Goal: Task Accomplishment & Management: Complete application form

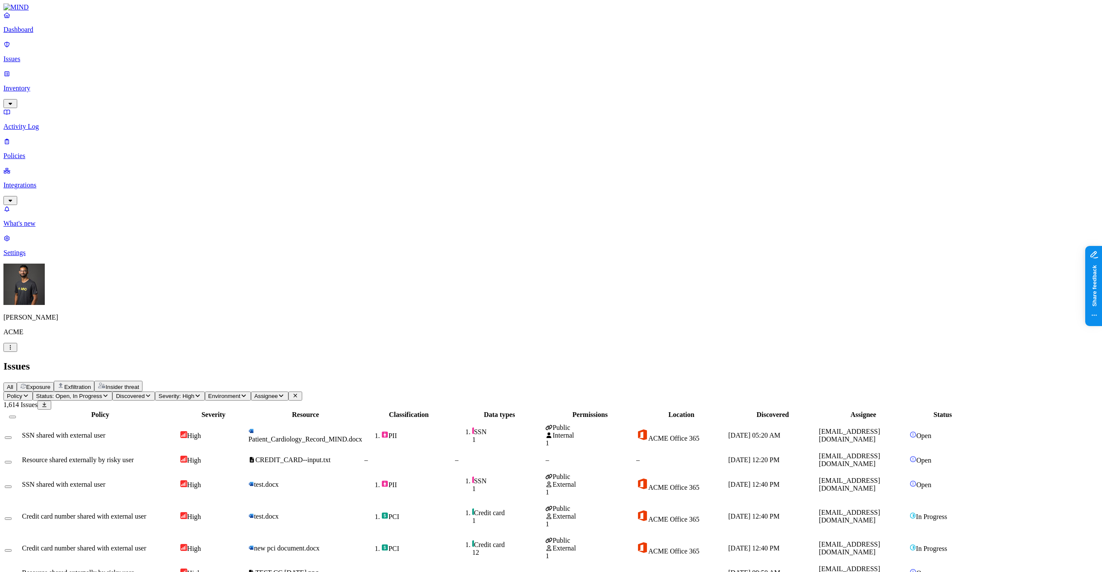
click at [194, 393] on span "Severity: High" at bounding box center [176, 396] width 36 height 6
click at [285, 381] on div "All Exposure Exfiltration Insider threat" at bounding box center [550, 386] width 1095 height 11
click at [544, 427] on span "SSN 1" at bounding box center [499, 435] width 89 height 16
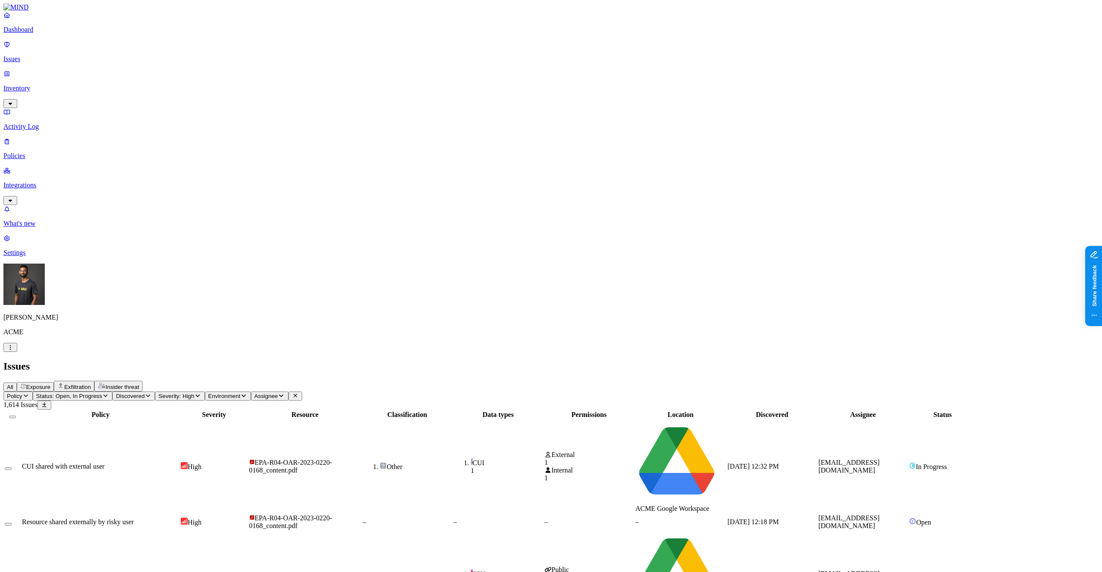
scroll to position [18, 0]
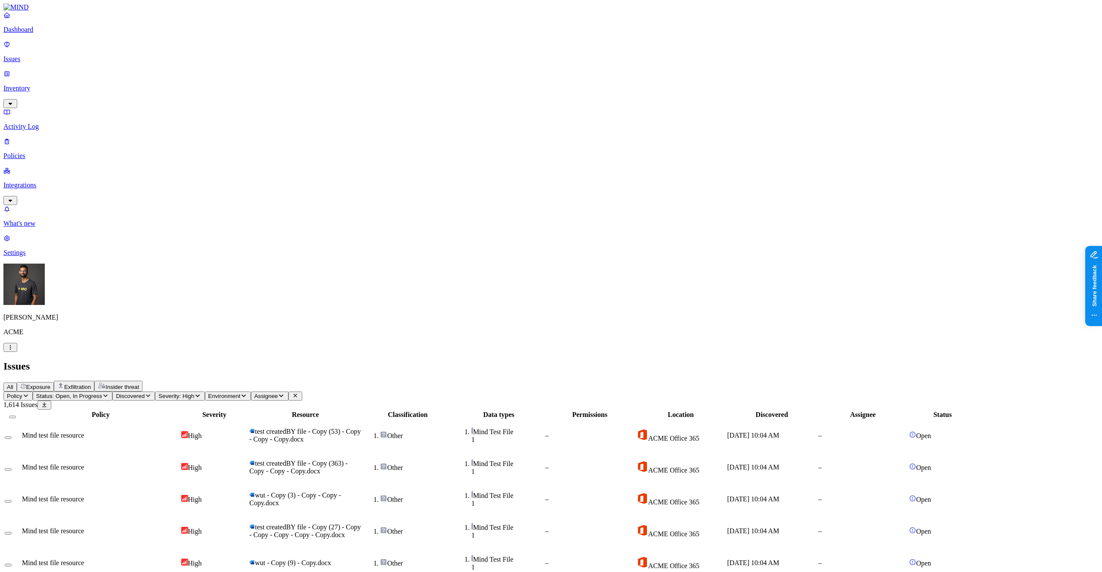
scroll to position [51, 0]
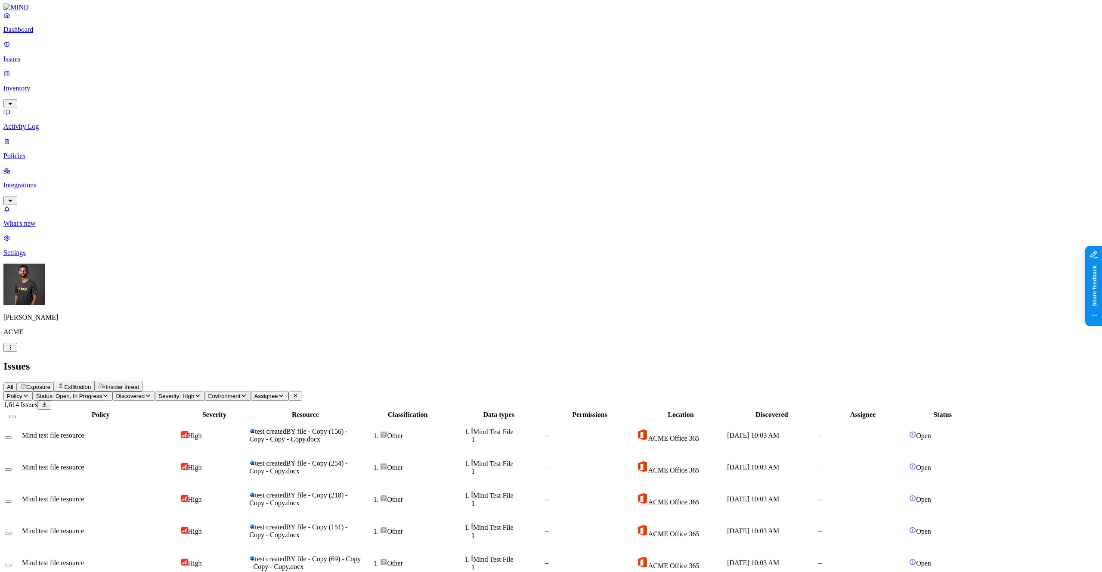
click at [22, 393] on span "Policy" at bounding box center [15, 396] width 16 height 6
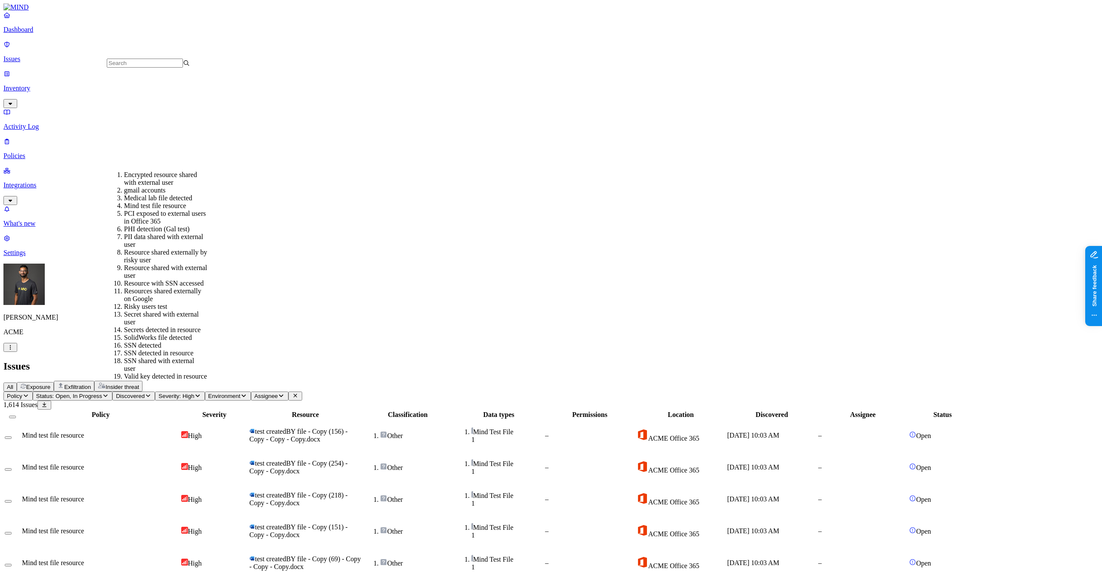
scroll to position [203, 0]
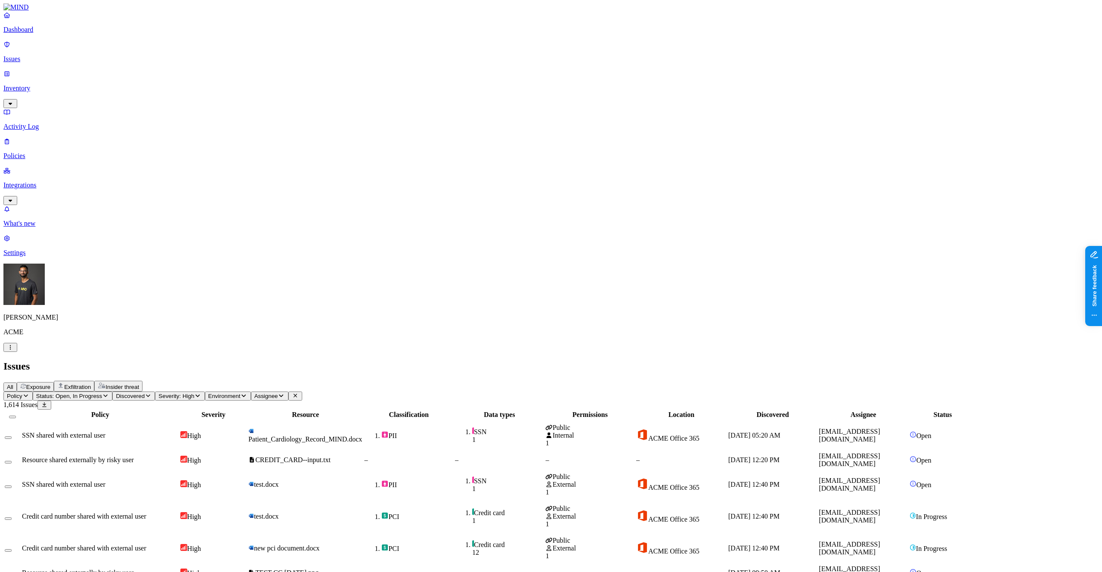
click at [16, 416] on button "Select all" at bounding box center [12, 417] width 7 height 3
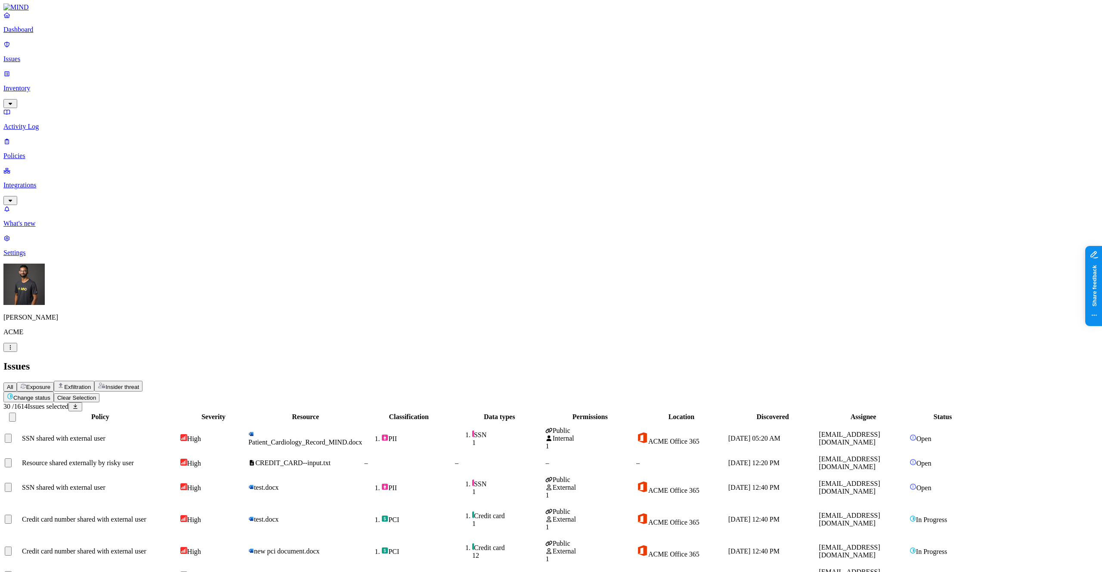
click at [16, 412] on button "Select all" at bounding box center [12, 416] width 7 height 9
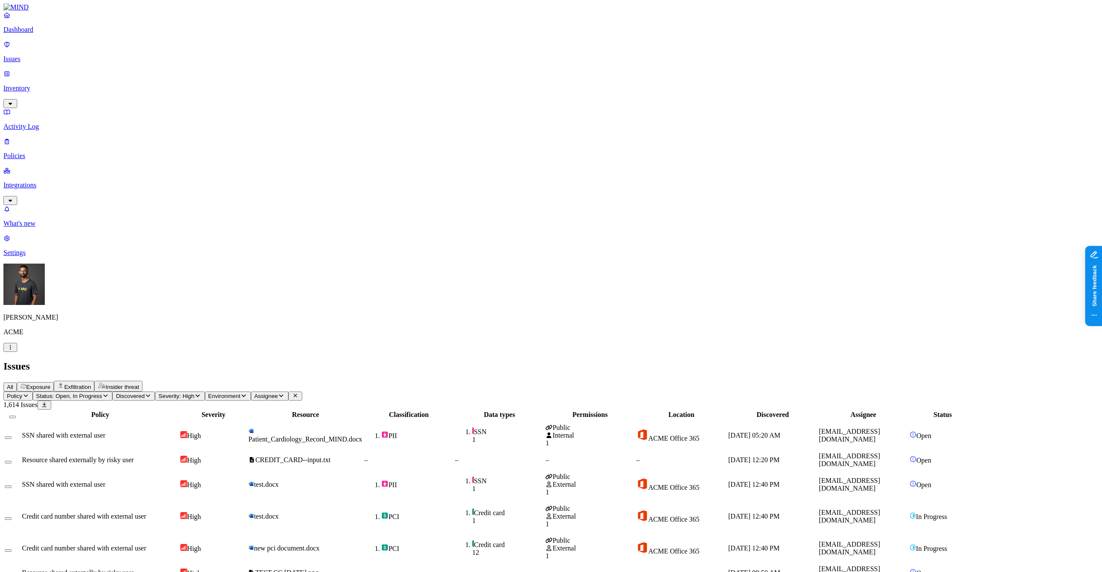
click at [22, 393] on span "Policy" at bounding box center [15, 396] width 16 height 6
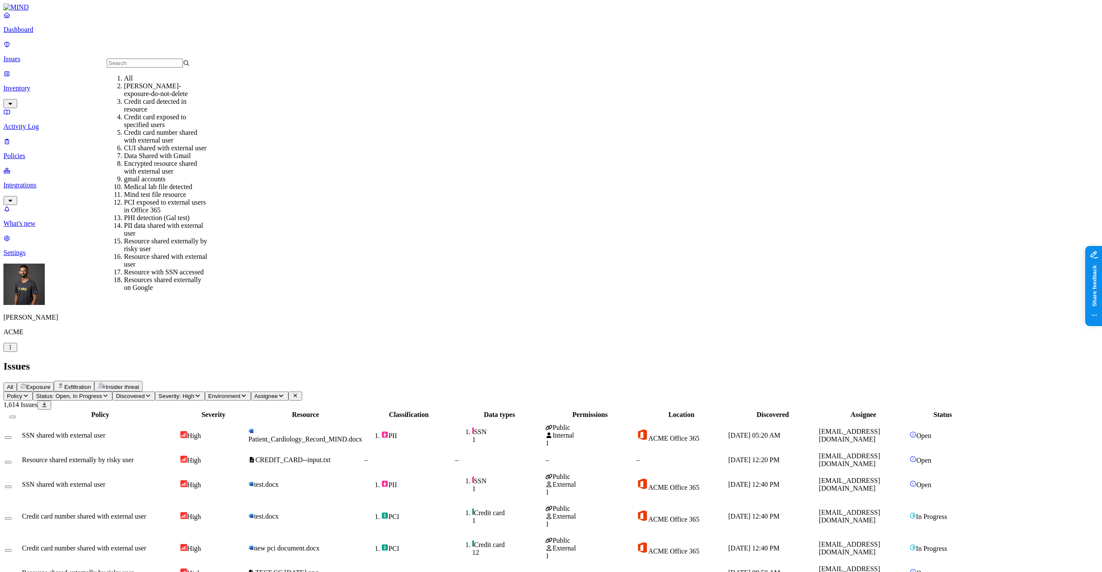
click at [185, 138] on div "Credit card number shared with external user" at bounding box center [165, 137] width 83 height 16
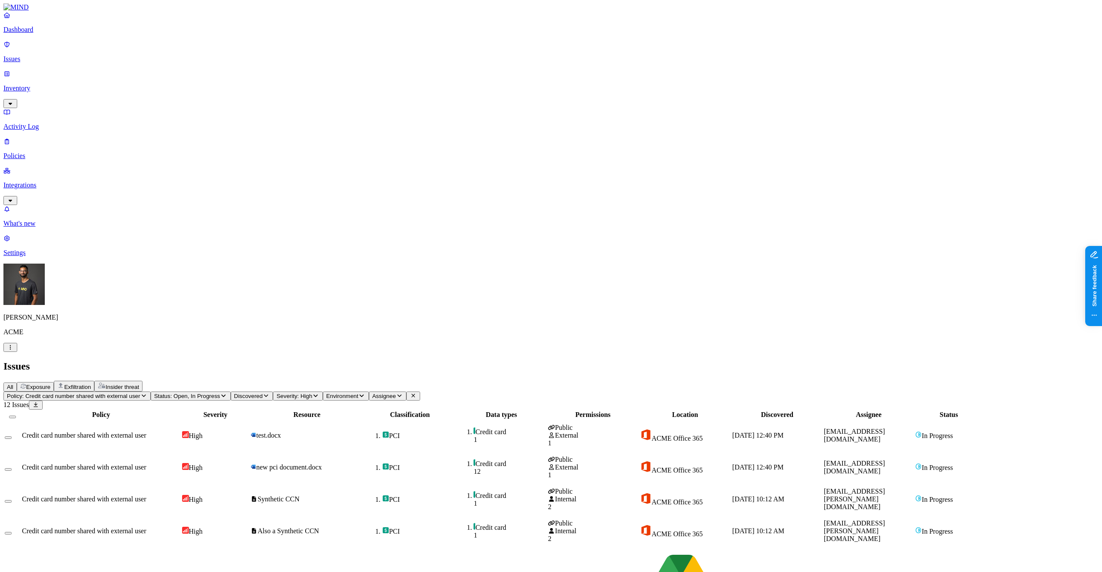
click at [147, 393] on icon "button" at bounding box center [143, 396] width 7 height 6
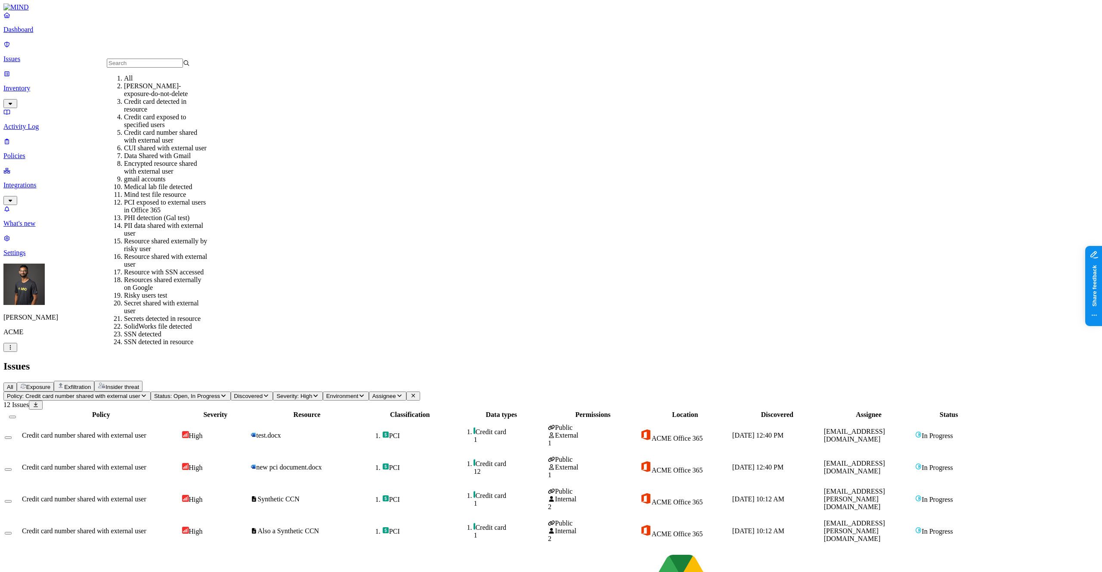
scroll to position [81, 0]
click at [196, 237] on div "Resource shared externally by risky user" at bounding box center [165, 245] width 83 height 16
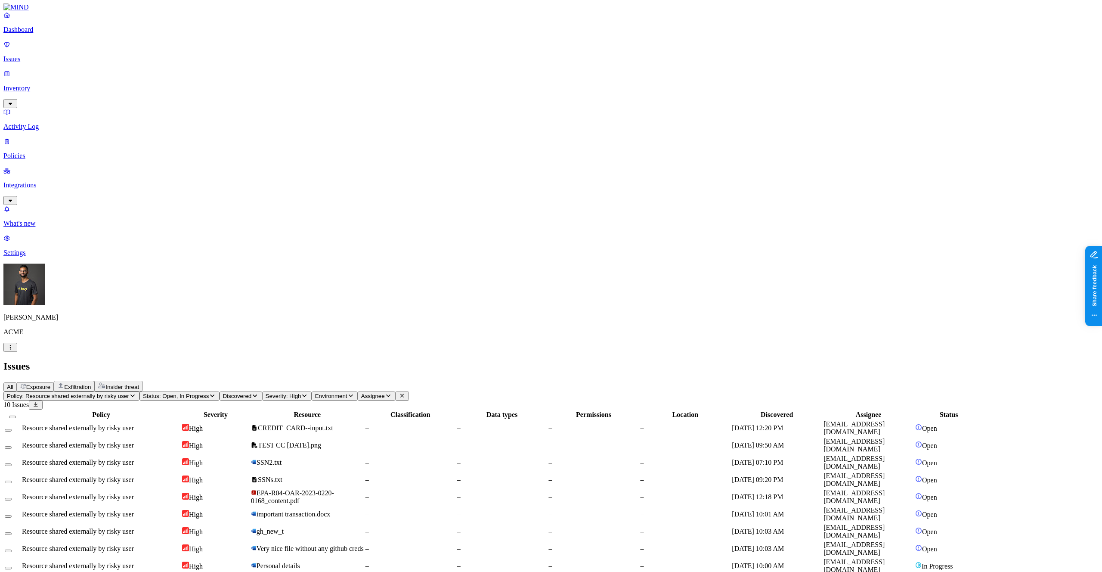
click at [129, 393] on span "Policy: Resource shared externally by risky user" at bounding box center [68, 396] width 122 height 6
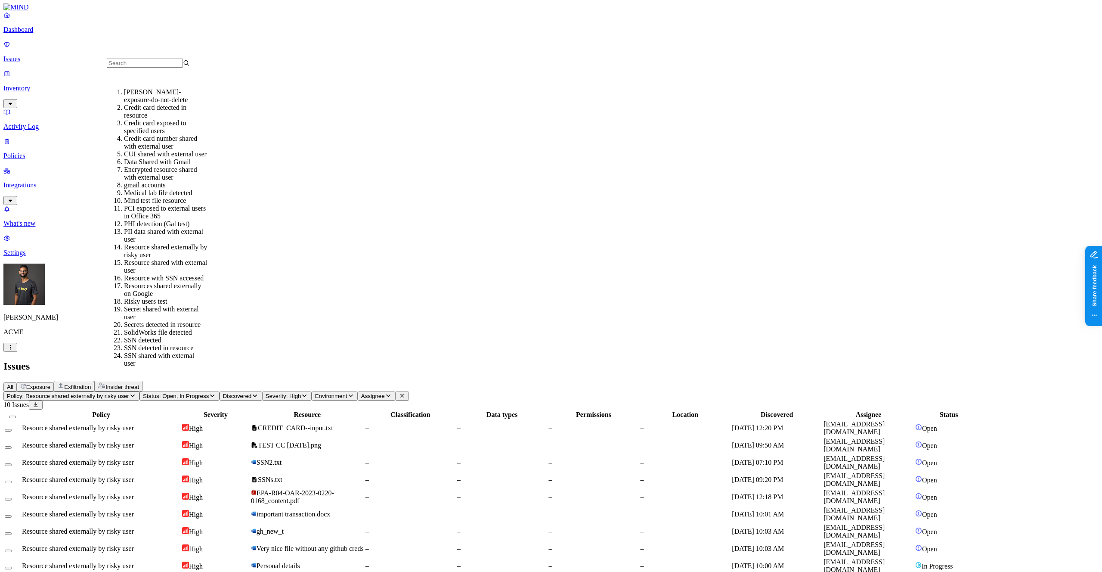
scroll to position [95, 0]
click at [169, 259] on div "Resource shared with external user" at bounding box center [165, 267] width 83 height 16
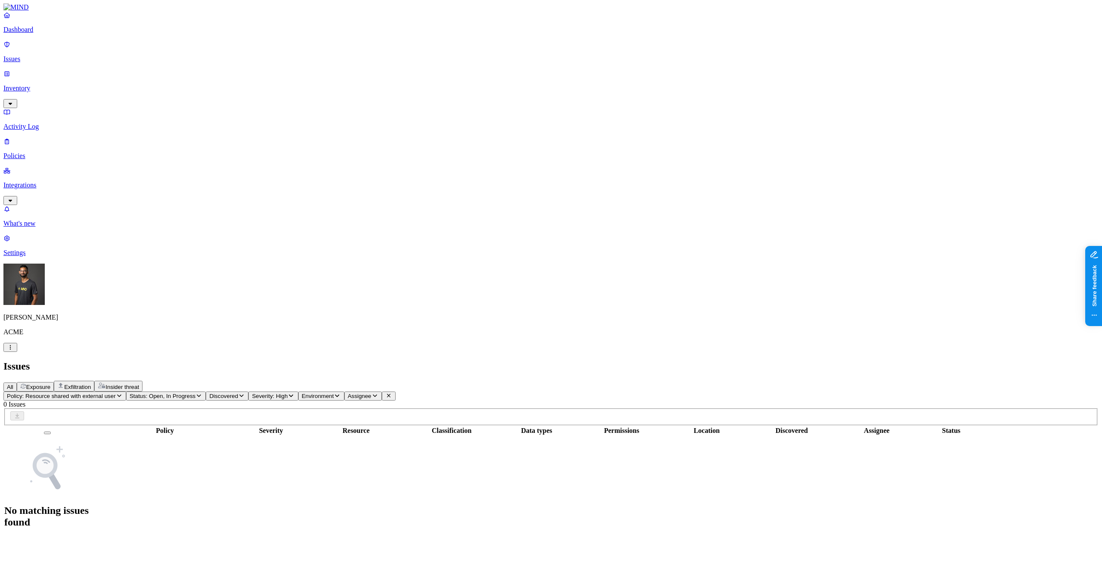
click at [123, 393] on icon "button" at bounding box center [119, 396] width 7 height 6
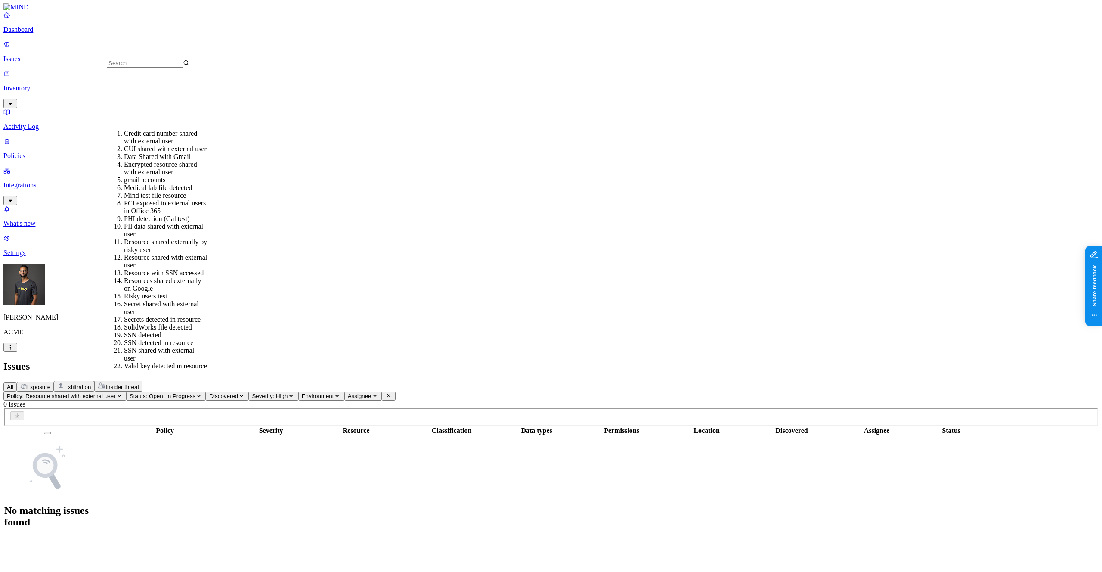
scroll to position [103, 0]
click at [171, 164] on div "Encrypted resource shared with external user" at bounding box center [165, 172] width 83 height 16
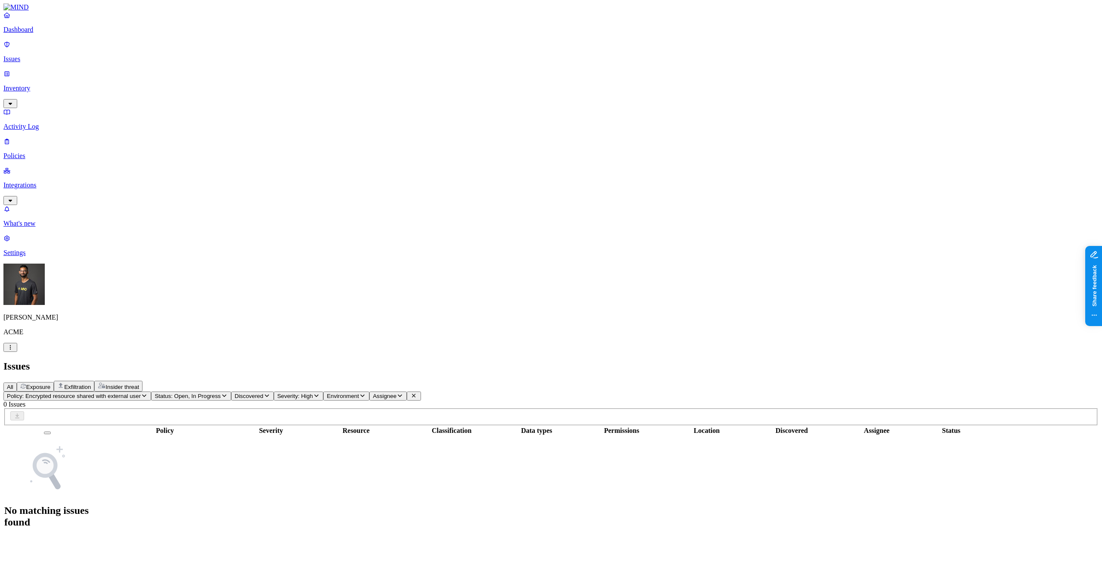
click at [186, 426] on th "Policy" at bounding box center [164, 430] width 147 height 9
click at [186, 391] on div "Policy: Encrypted resource shared with external user Status: Open, In Progress …" at bounding box center [550, 464] width 1095 height 146
click at [141, 393] on span "Policy: Encrypted resource shared with external user" at bounding box center [74, 396] width 134 height 6
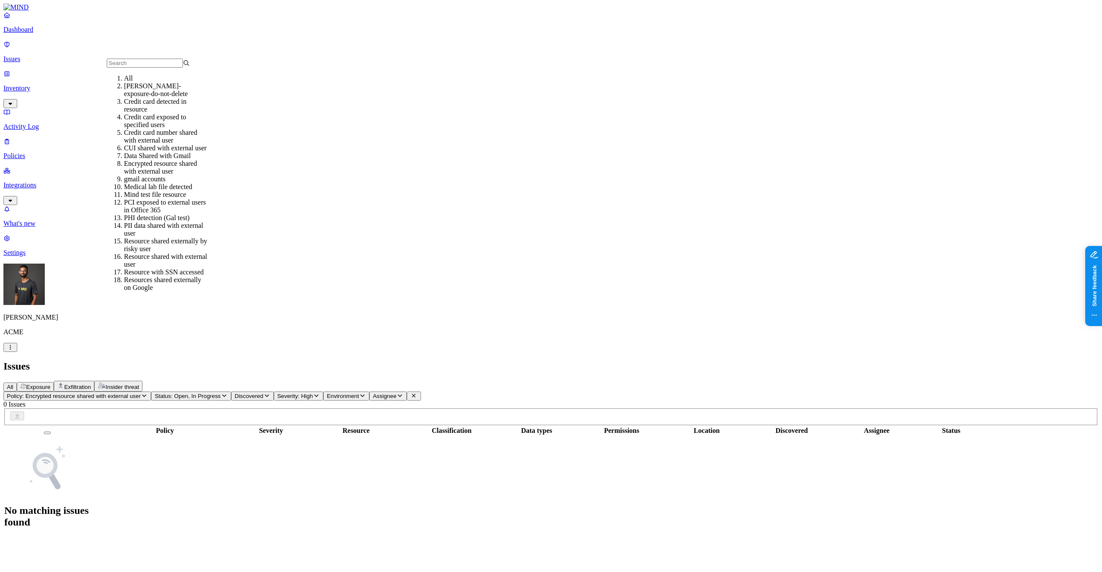
click at [164, 68] on input "text" at bounding box center [145, 63] width 76 height 9
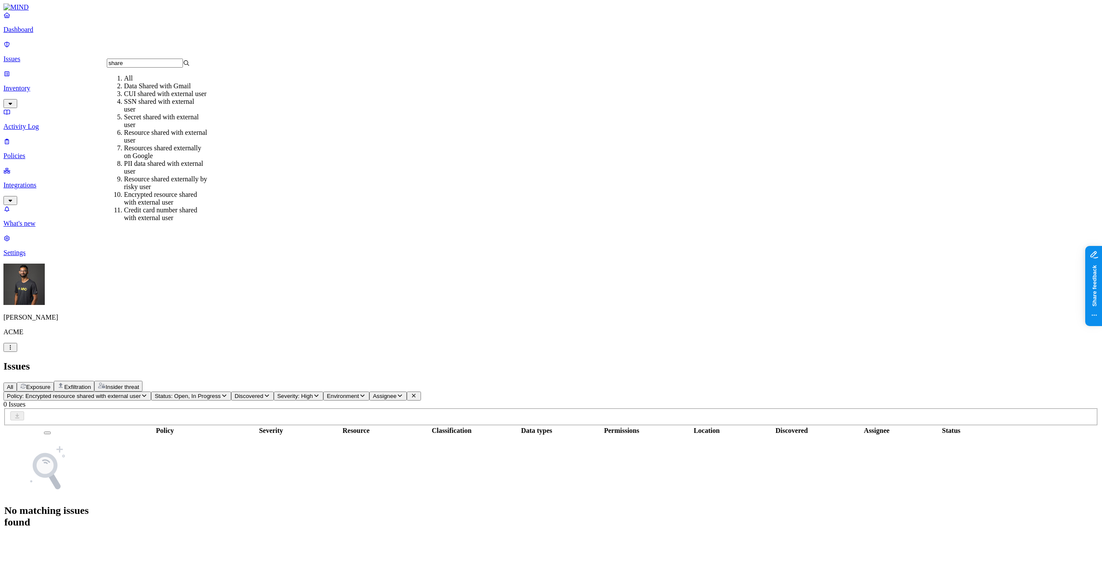
type input "share"
click at [315, 425] on div "Policy Severity Resource Classification Data types Permissions Location Discove…" at bounding box center [550, 481] width 1095 height 112
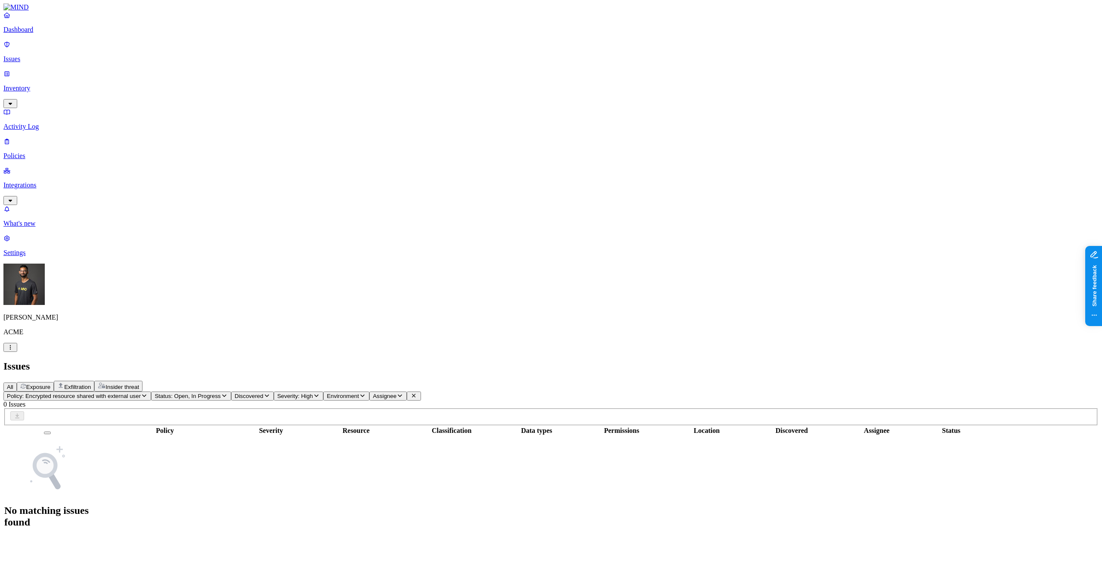
click at [177, 391] on div "Policy: Encrypted resource shared with external user Status: Open, In Progress …" at bounding box center [550, 464] width 1095 height 146
click at [141, 393] on span "Policy: Encrypted resource shared with external user" at bounding box center [74, 396] width 134 height 6
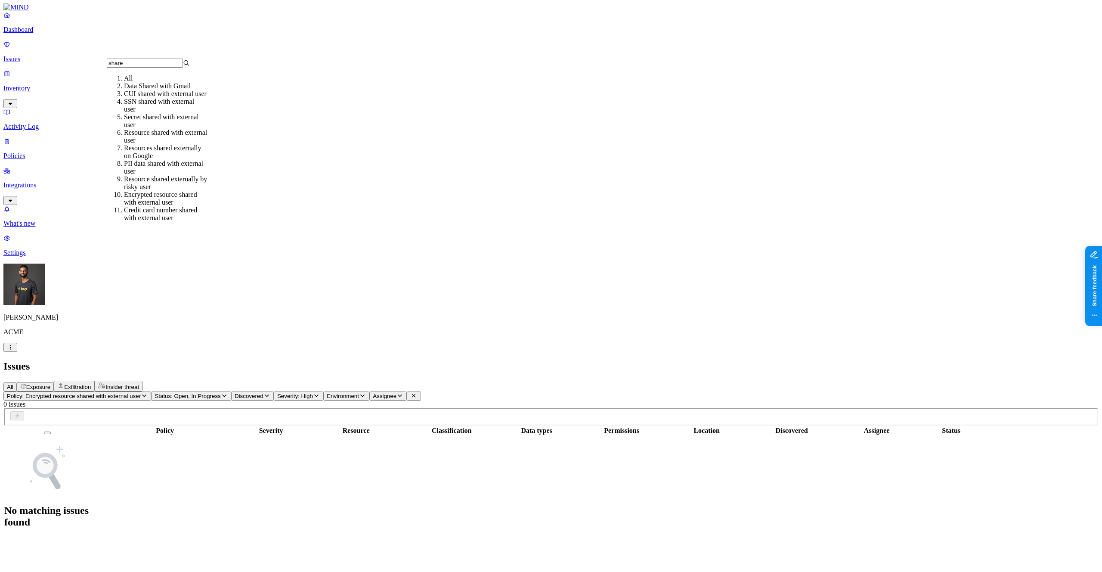
click at [153, 68] on input "share" at bounding box center [145, 63] width 76 height 9
click at [156, 68] on input "share" at bounding box center [145, 63] width 76 height 9
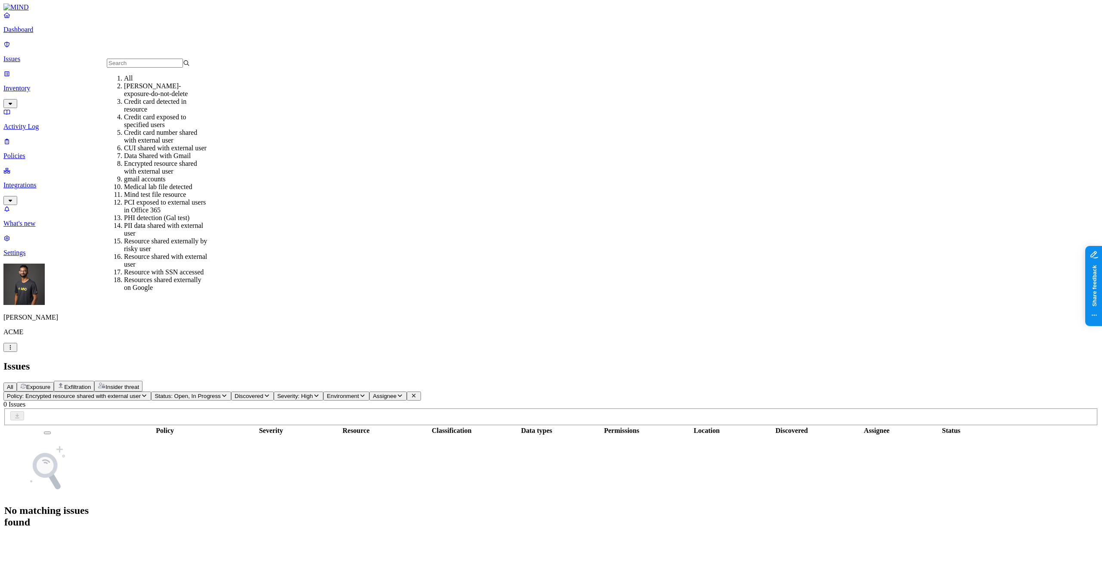
click at [332, 381] on div "All Exposure Exfiltration Insider threat" at bounding box center [550, 386] width 1095 height 11
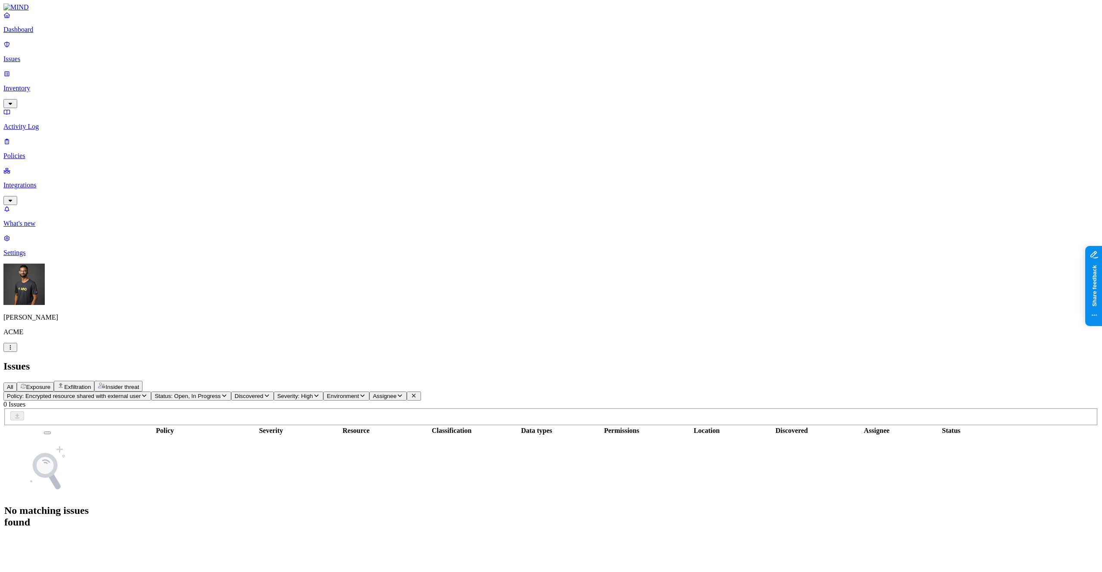
click at [42, 137] on link "Policies" at bounding box center [550, 148] width 1095 height 22
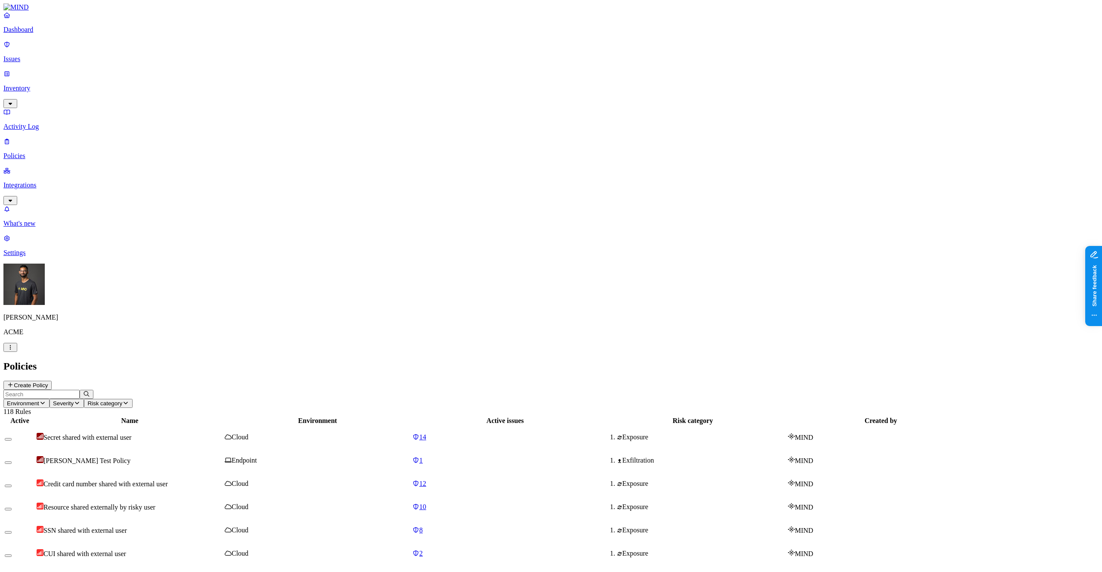
click at [52, 381] on button "Create Policy" at bounding box center [27, 385] width 48 height 9
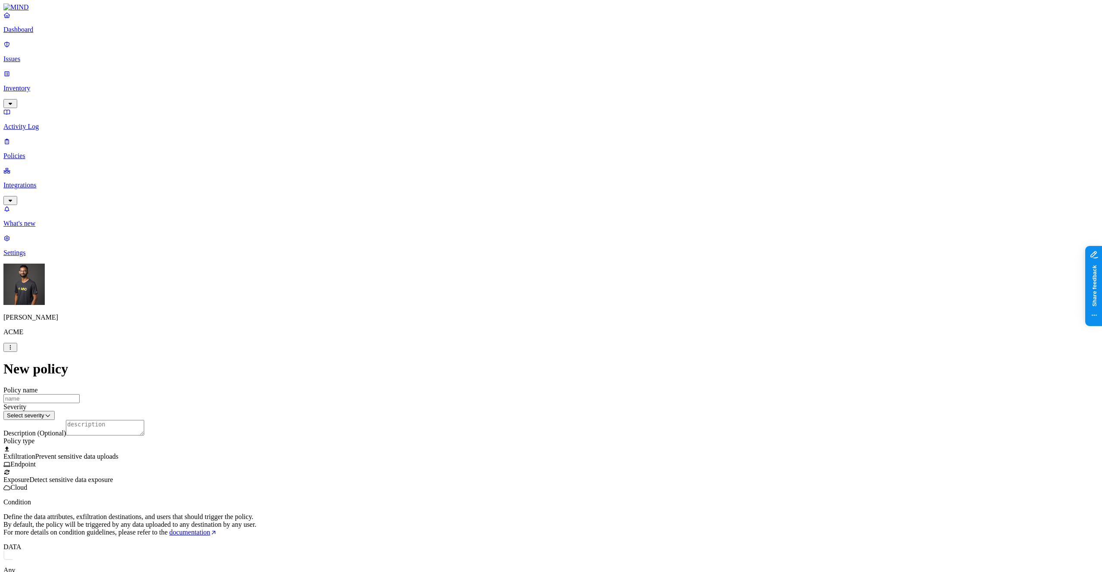
click at [80, 394] on input "Policy name" at bounding box center [41, 398] width 76 height 9
click at [502, 105] on html "Dashboard Issues Inventory Activity Log Policies Integrations What's new 1 Sett…" at bounding box center [551, 448] width 1102 height 897
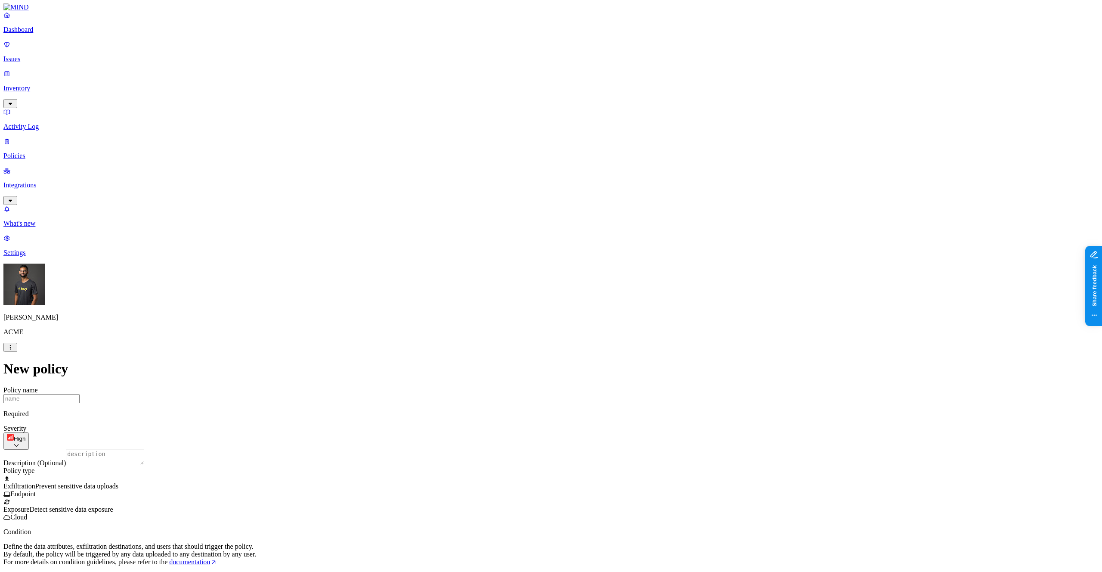
click at [458, 498] on div at bounding box center [550, 498] width 1095 height 0
click at [504, 453] on label "Public access" at bounding box center [496, 454] width 18 height 15
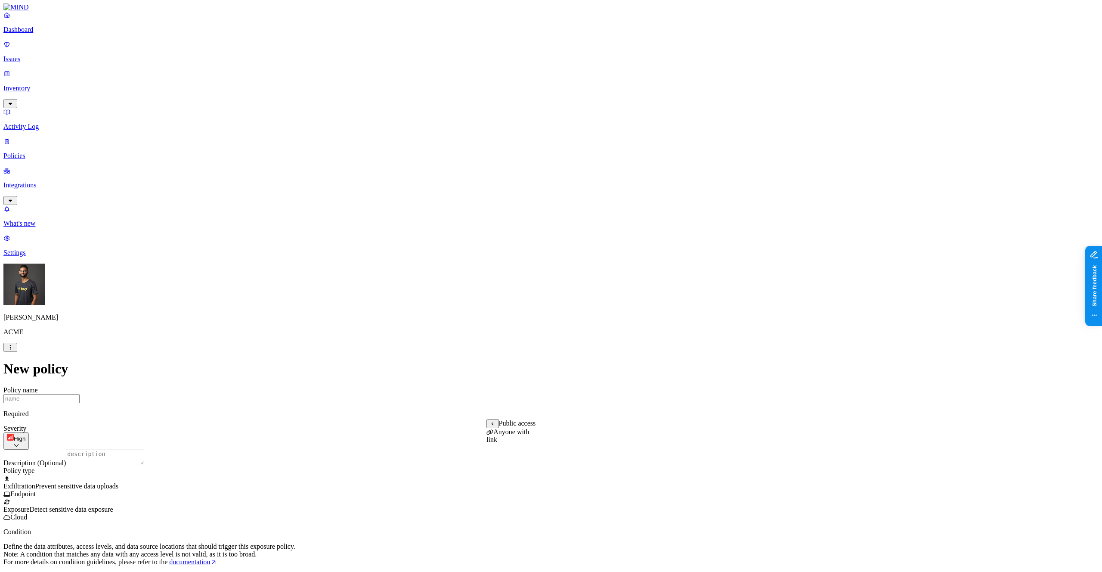
click at [511, 443] on label "Anyone with link" at bounding box center [508, 435] width 43 height 15
click at [484, 111] on html "Dashboard Issues Inventory Activity Log Policies Integrations What's new 1 Sett…" at bounding box center [551, 415] width 1102 height 831
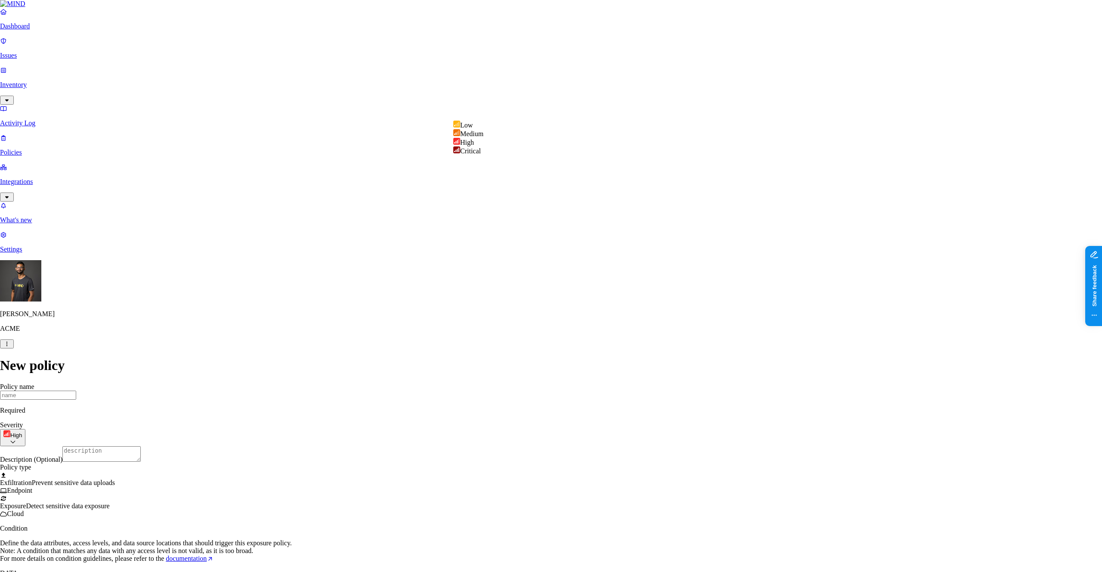
select select "2"
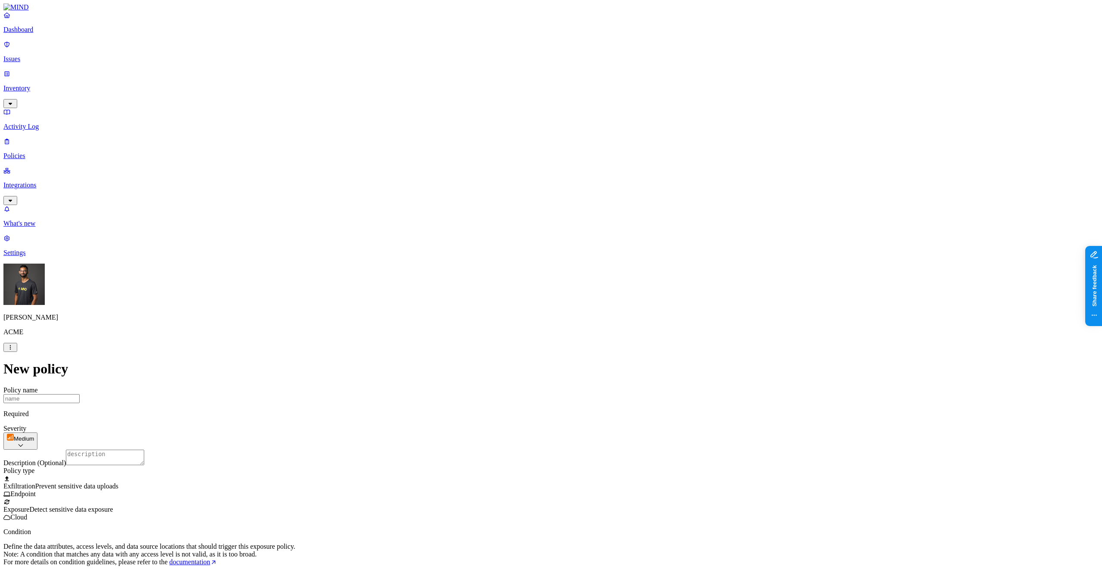
click at [80, 394] on input "Policy name" at bounding box center [41, 398] width 76 height 9
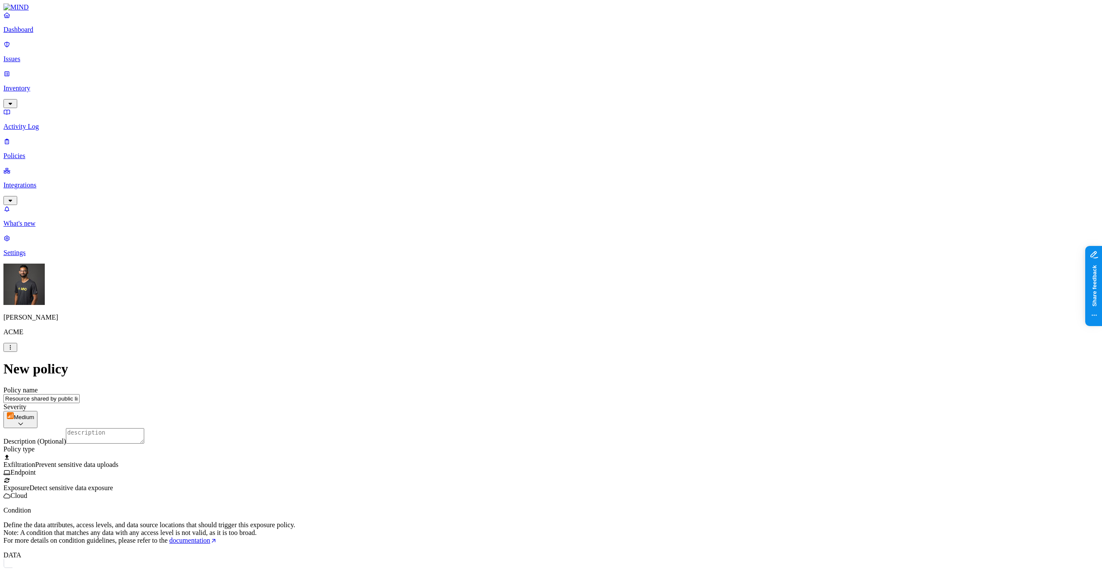
scroll to position [110, 0]
type input "Resource shared by public link"
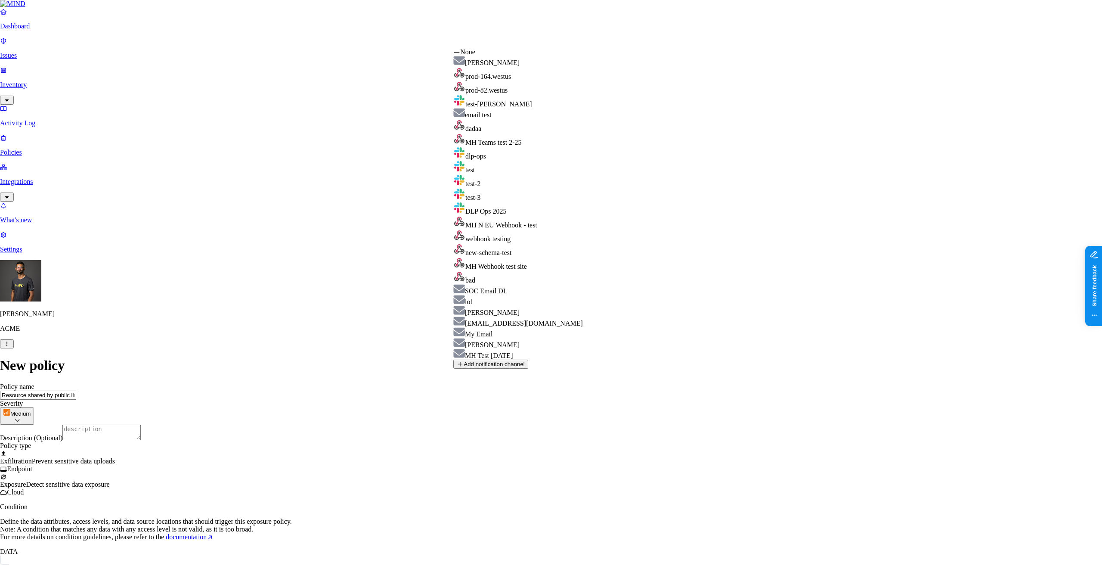
click at [526, 421] on html "Dashboard Issues Inventory Activity Log Policies Integrations What's new 1 Sett…" at bounding box center [551, 403] width 1102 height 806
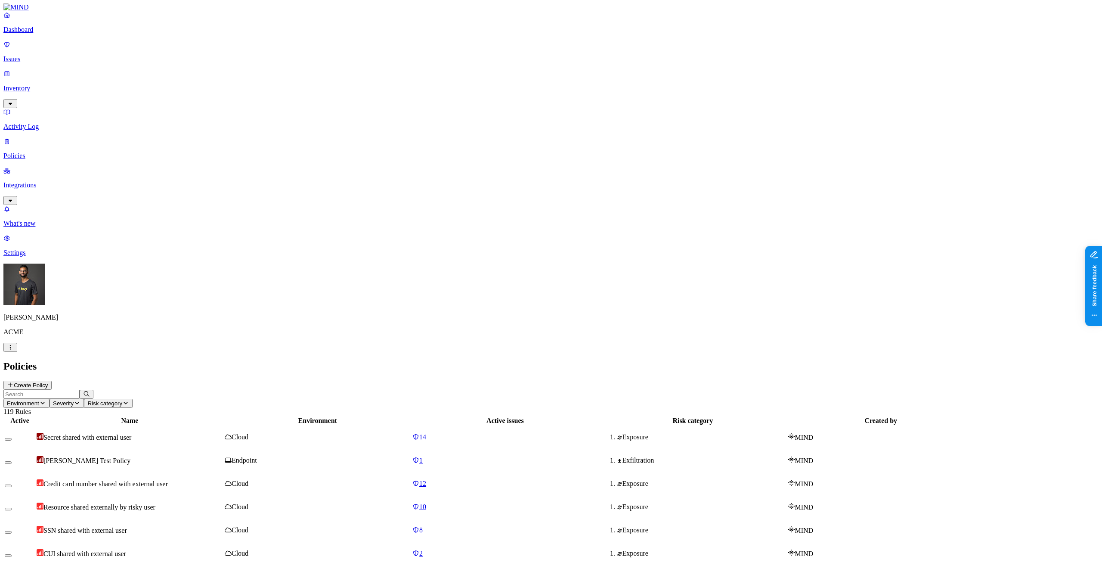
click at [54, 84] on p "Inventory" at bounding box center [550, 88] width 1095 height 8
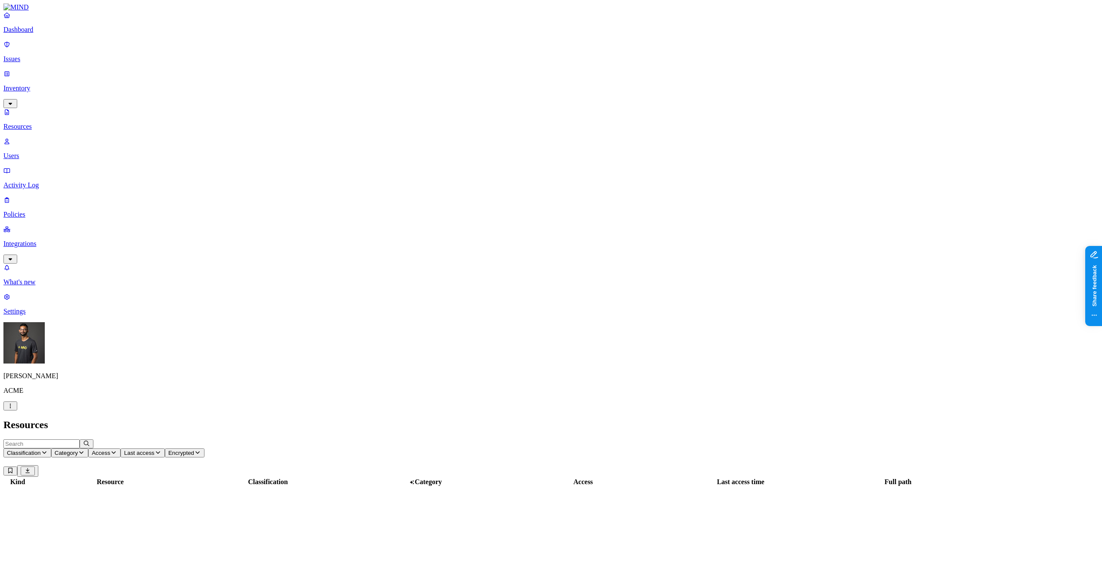
click at [60, 55] on p "Issues" at bounding box center [550, 59] width 1095 height 8
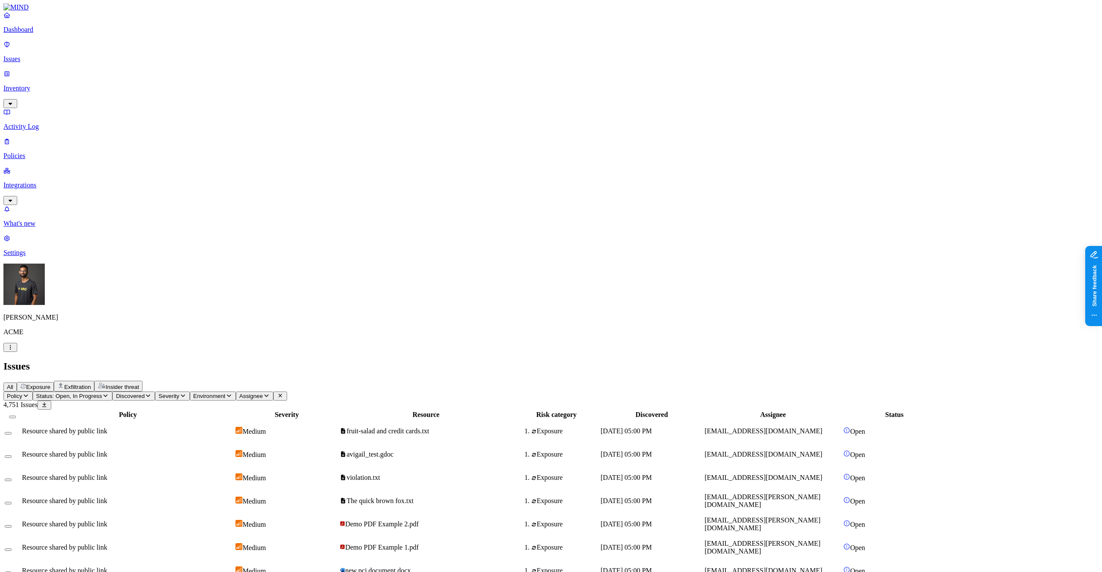
click at [50, 384] on span "Exposure" at bounding box center [38, 387] width 24 height 6
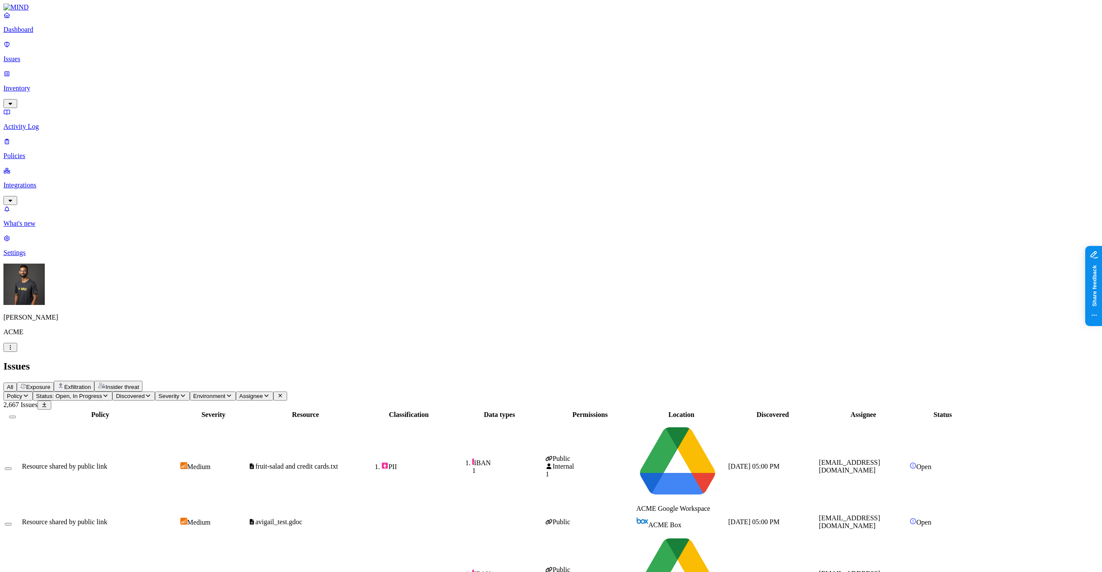
click at [273, 391] on button "Assignee" at bounding box center [254, 395] width 37 height 9
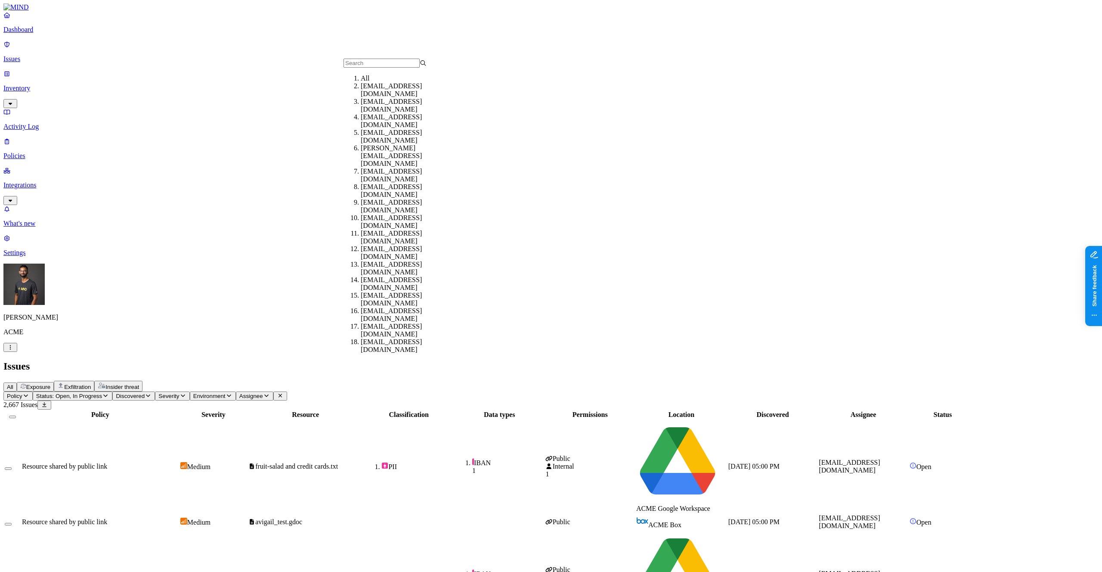
click at [365, 67] on input "text" at bounding box center [382, 63] width 76 height 9
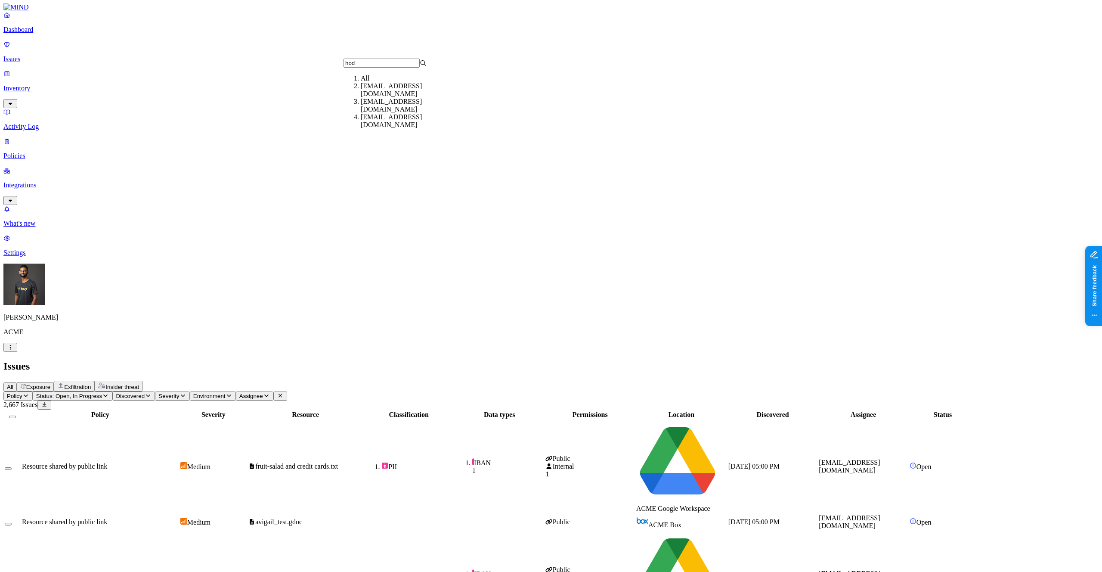
type input "hod"
click at [376, 95] on div "hodbn@acme.tannin.io" at bounding box center [402, 90] width 83 height 16
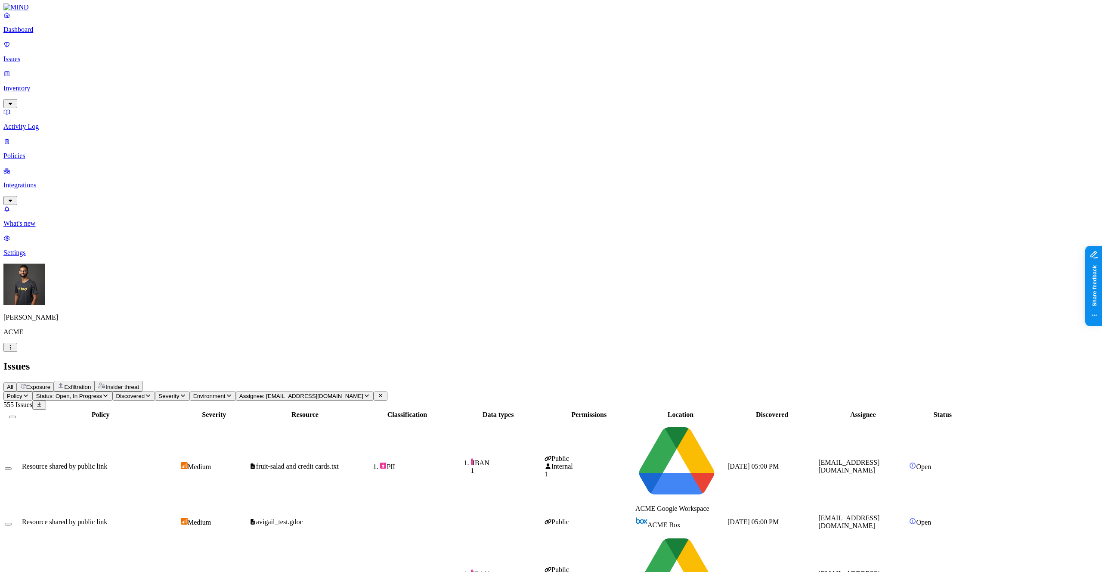
click at [374, 391] on button "Assignee: hodbn@acme.tannin.io" at bounding box center [305, 395] width 138 height 9
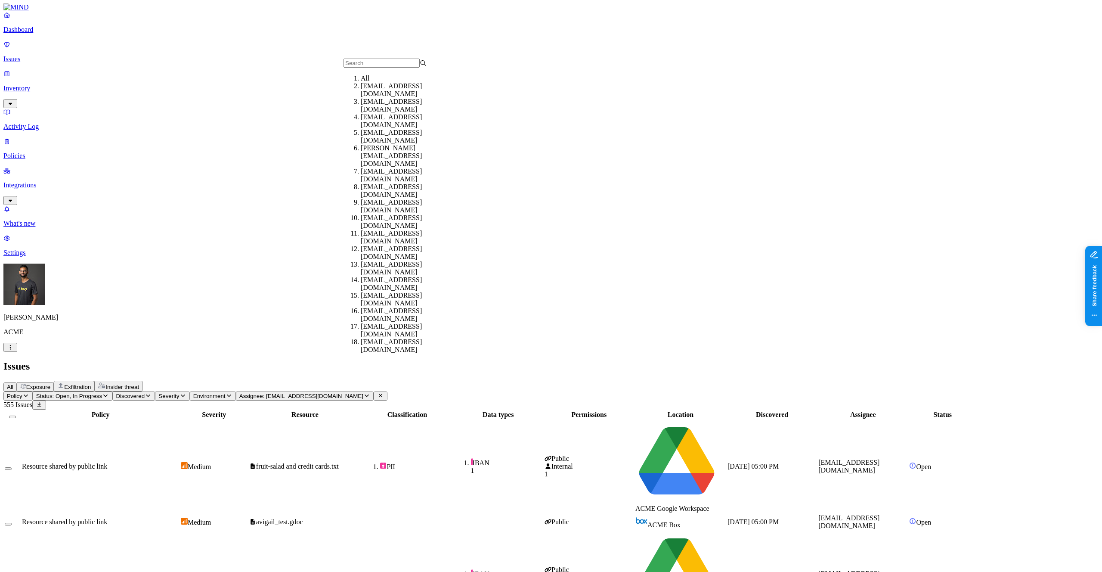
click at [380, 140] on div "hodbn@acme.tannin.io" at bounding box center [402, 137] width 83 height 16
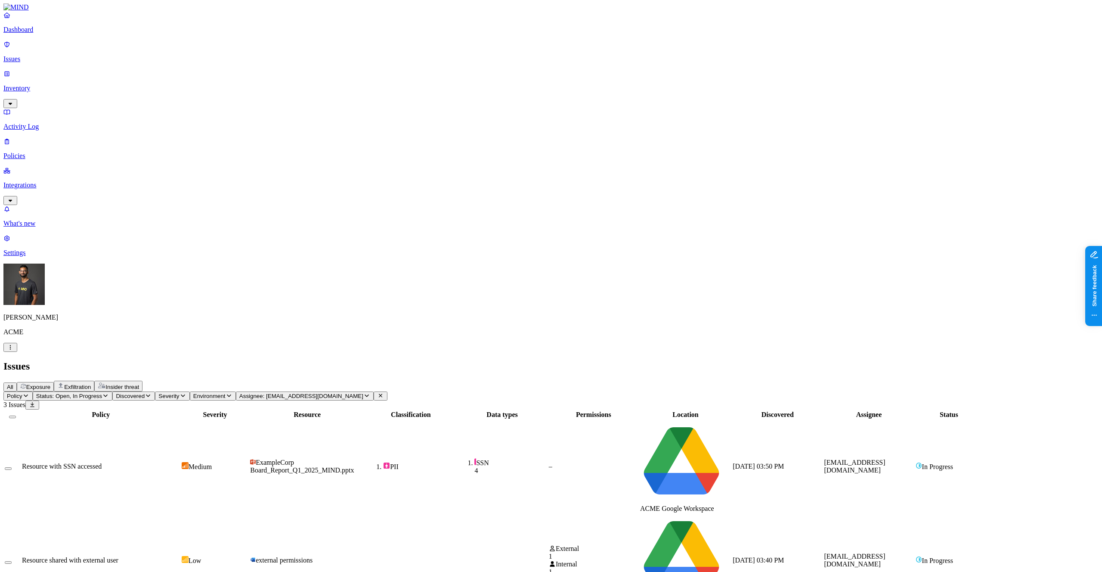
click at [363, 393] on span "Assignee: hodbn@acme.tannin.io" at bounding box center [301, 396] width 124 height 6
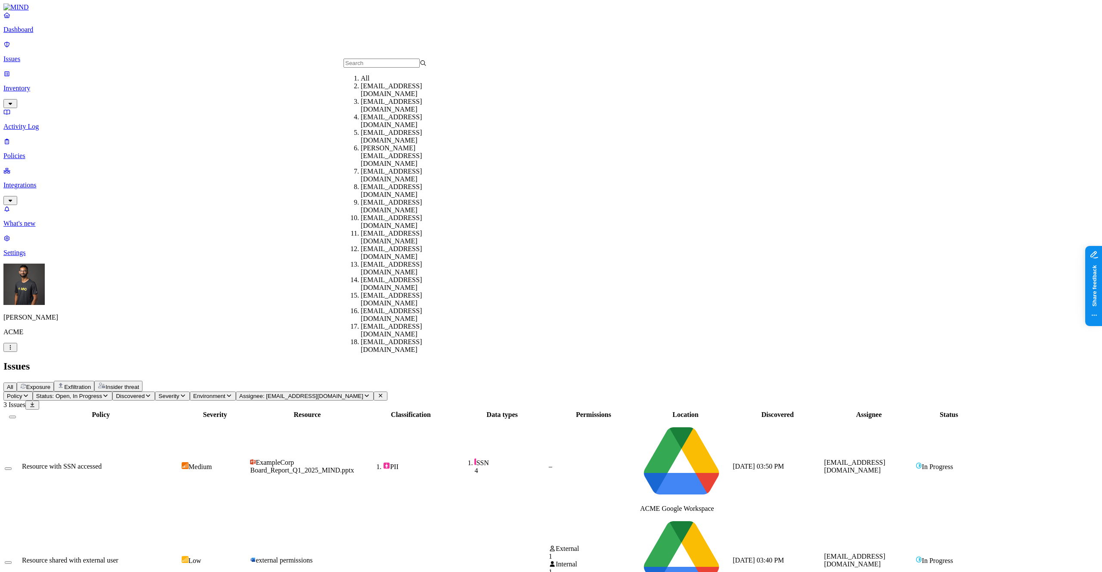
click at [384, 140] on div "hodbn@acme.tannin.io" at bounding box center [402, 137] width 83 height 16
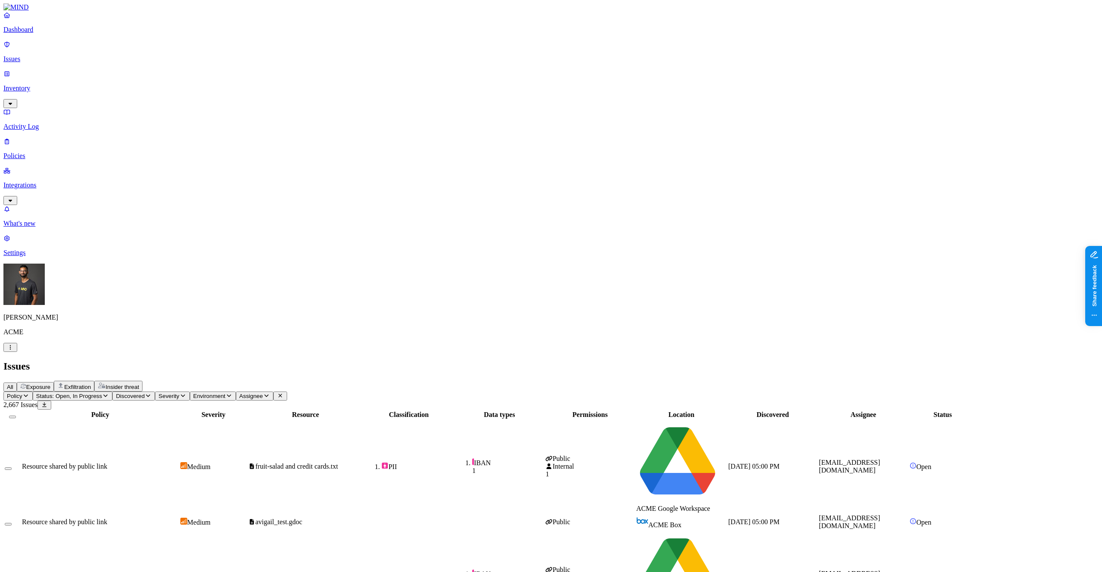
click at [263, 393] on span "Assignee" at bounding box center [251, 396] width 24 height 6
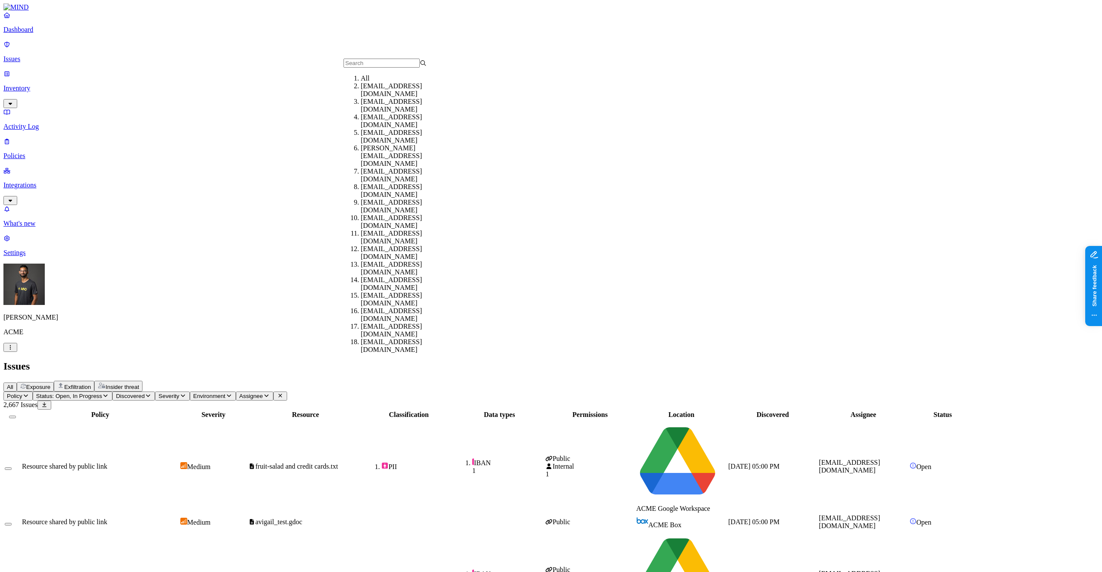
click at [375, 68] on input "text" at bounding box center [382, 63] width 76 height 9
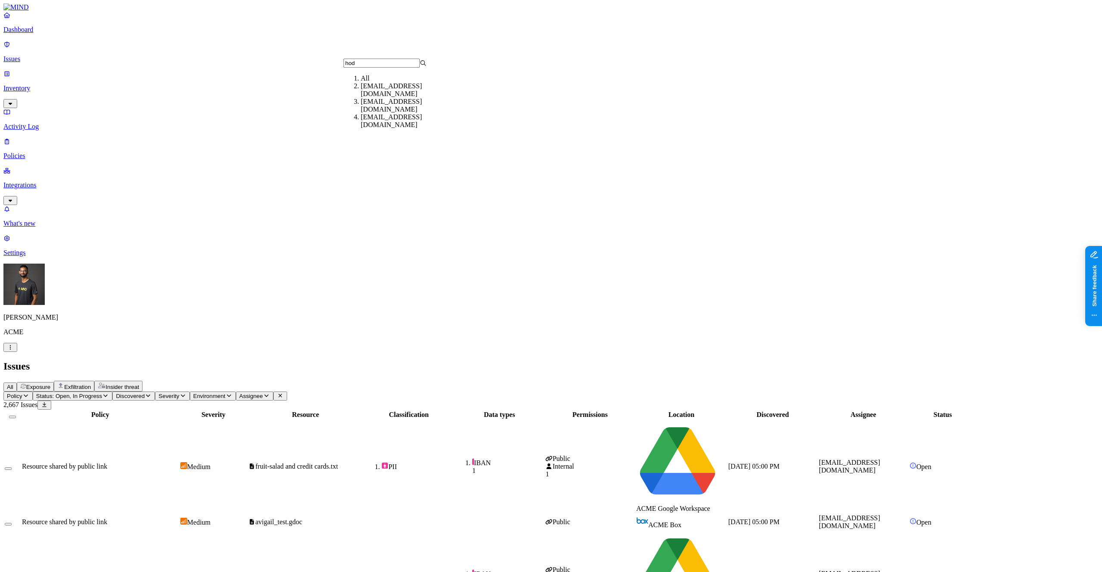
type input "hod"
click at [394, 123] on div "[EMAIL_ADDRESS][DOMAIN_NAME]" at bounding box center [402, 121] width 83 height 16
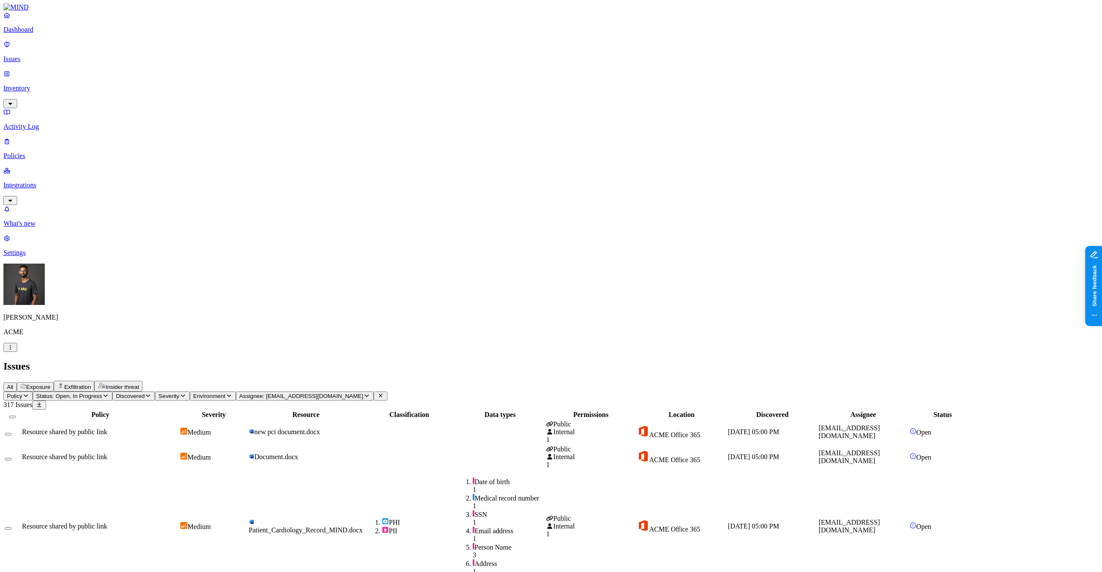
click at [712, 381] on div "All Exposure Exfiltration Insider threat" at bounding box center [550, 386] width 1095 height 11
click at [456, 381] on div "All Exposure Exfiltration Insider threat" at bounding box center [550, 386] width 1095 height 11
